Goal: Task Accomplishment & Management: Manage account settings

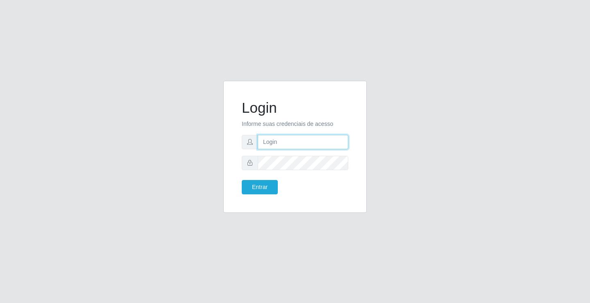
click at [285, 139] on input "text" at bounding box center [303, 142] width 91 height 14
type input "[PERSON_NAME]"
click at [242, 180] on button "Entrar" at bounding box center [260, 187] width 36 height 14
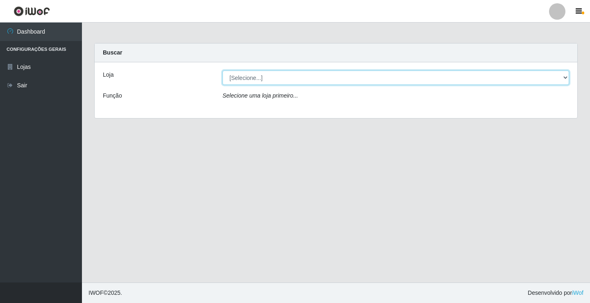
click at [270, 79] on select "[Selecione...] Ideal - Conceição" at bounding box center [395, 77] width 346 height 14
select select "231"
click at [222, 70] on select "[Selecione...] Ideal - Conceição" at bounding box center [395, 77] width 346 height 14
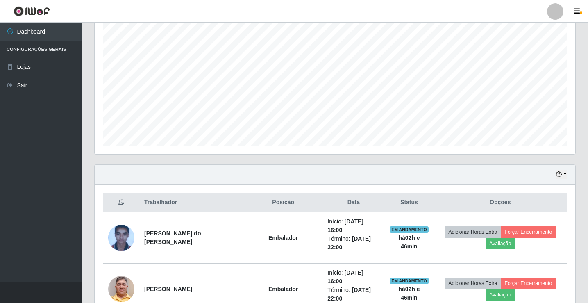
scroll to position [145, 0]
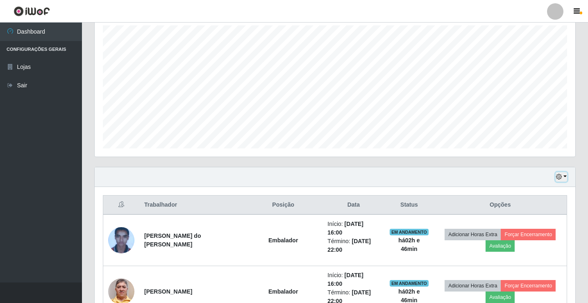
click at [562, 177] on icon "button" at bounding box center [559, 177] width 6 height 6
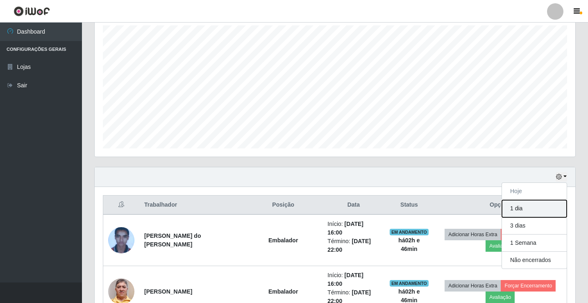
click at [539, 211] on button "1 dia" at bounding box center [534, 208] width 65 height 17
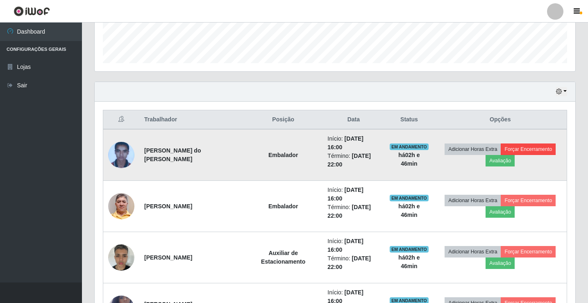
scroll to position [226, 0]
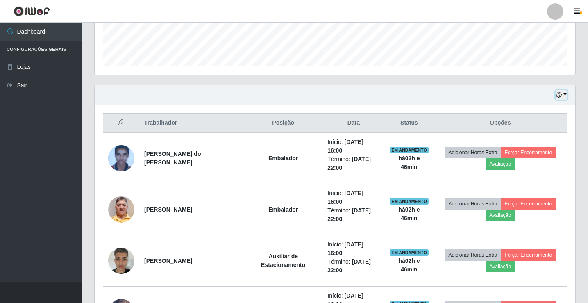
click at [561, 93] on icon "button" at bounding box center [559, 95] width 6 height 6
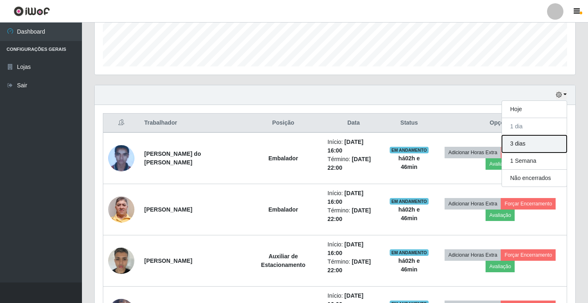
click at [538, 144] on button "3 dias" at bounding box center [534, 143] width 65 height 17
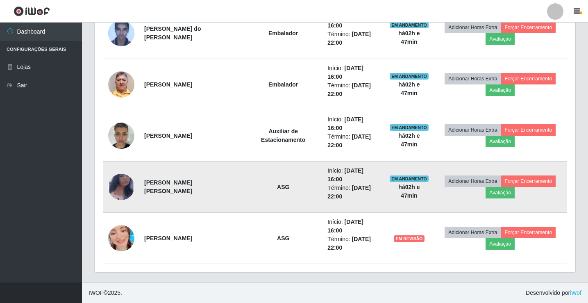
scroll to position [308, 0]
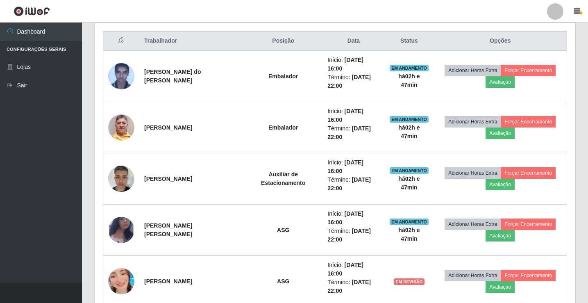
click at [562, 7] on link at bounding box center [555, 11] width 25 height 16
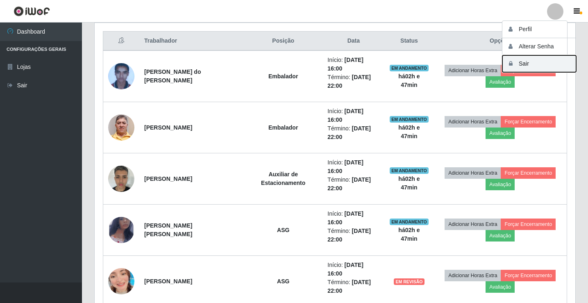
click at [549, 68] on button "Sair" at bounding box center [539, 63] width 74 height 17
